Goal: Information Seeking & Learning: Learn about a topic

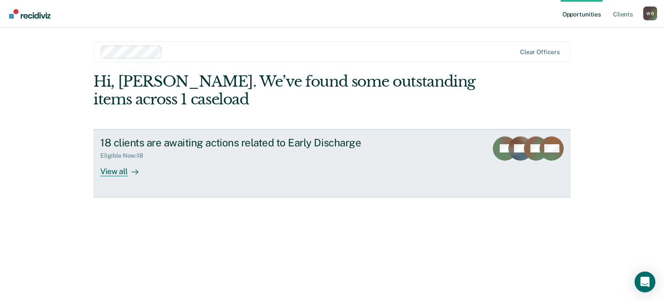
click at [132, 172] on icon at bounding box center [135, 172] width 6 height 0
